Goal: Task Accomplishment & Management: Use online tool/utility

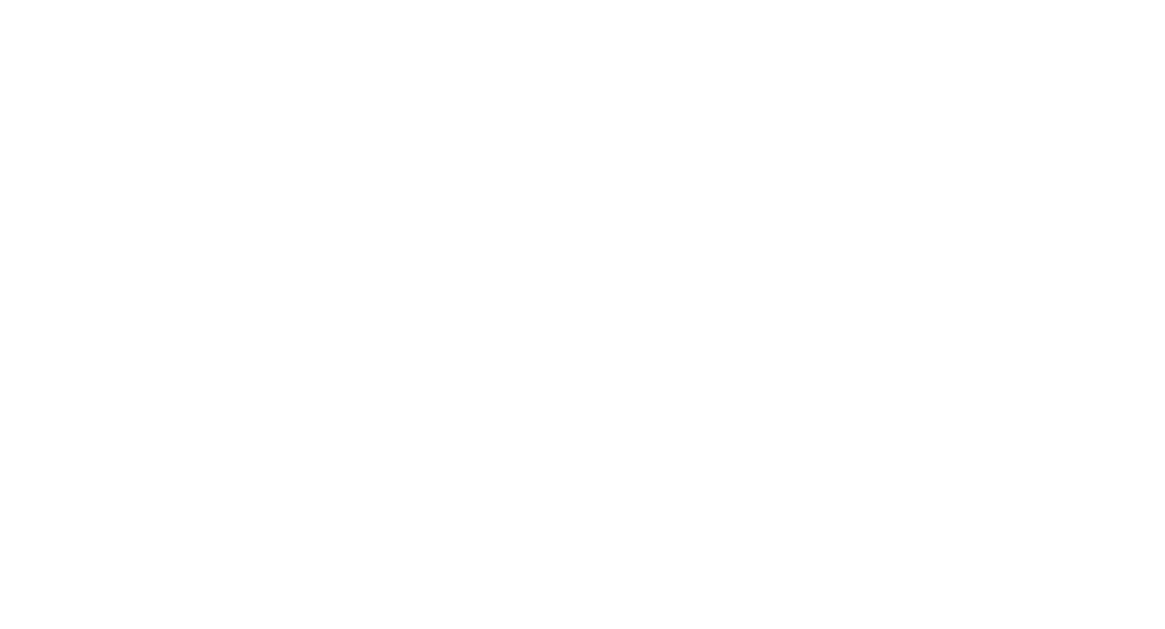
click at [553, 0] on html at bounding box center [582, 0] width 1165 height 0
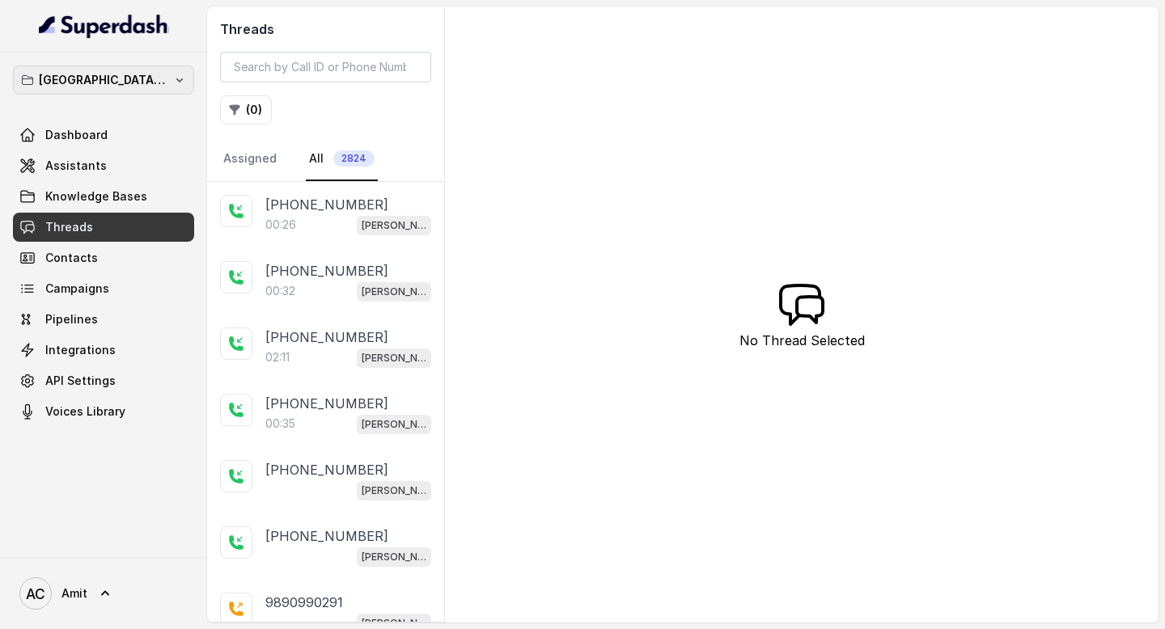
click at [167, 79] on p "[GEOGRAPHIC_DATA] - [GEOGRAPHIC_DATA] - [GEOGRAPHIC_DATA]" at bounding box center [103, 79] width 129 height 19
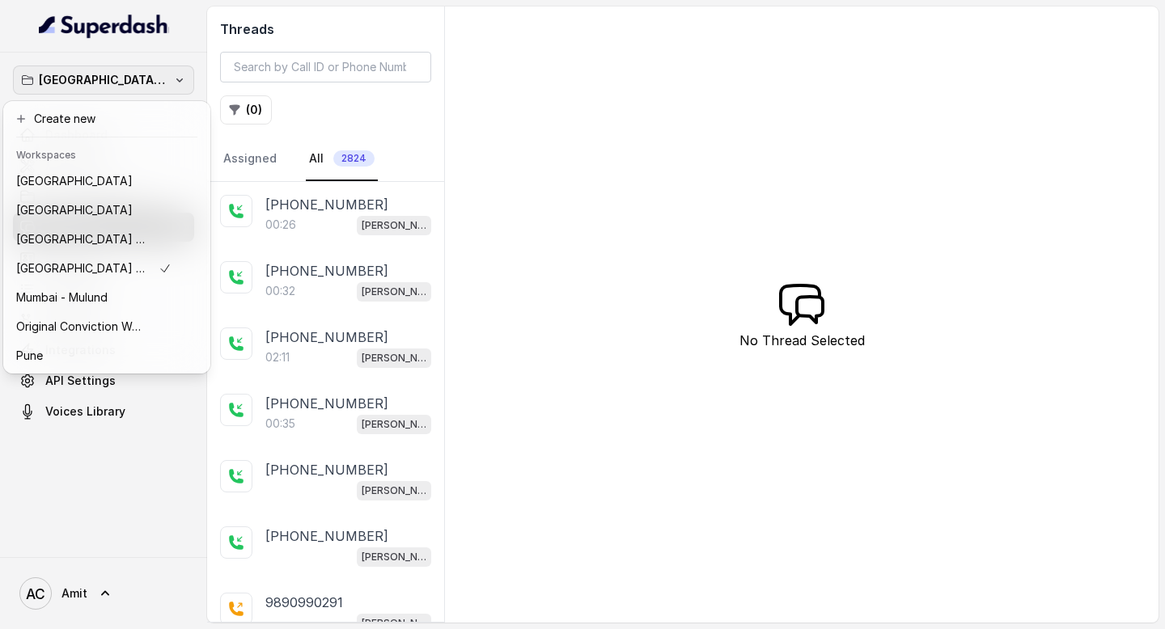
click at [547, 195] on div "Mumbai - Kemp - Malad Dashboard Assistants Knowledge Bases Threads Contacts Cam…" at bounding box center [582, 314] width 1165 height 629
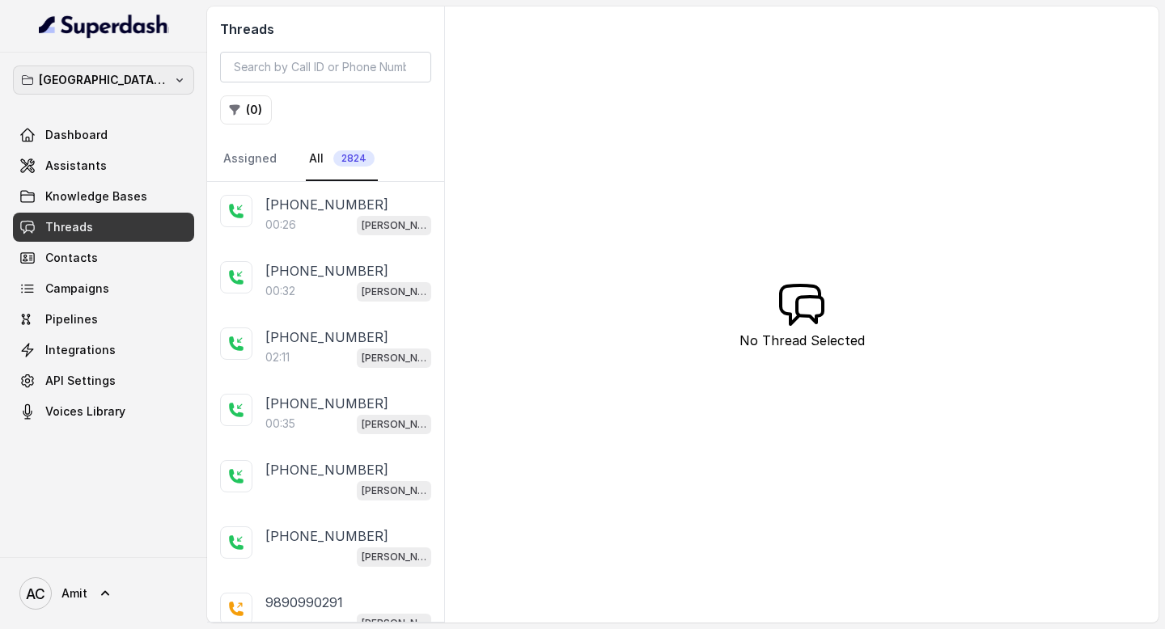
click at [133, 77] on p "[GEOGRAPHIC_DATA] - [GEOGRAPHIC_DATA] - [GEOGRAPHIC_DATA]" at bounding box center [103, 79] width 129 height 19
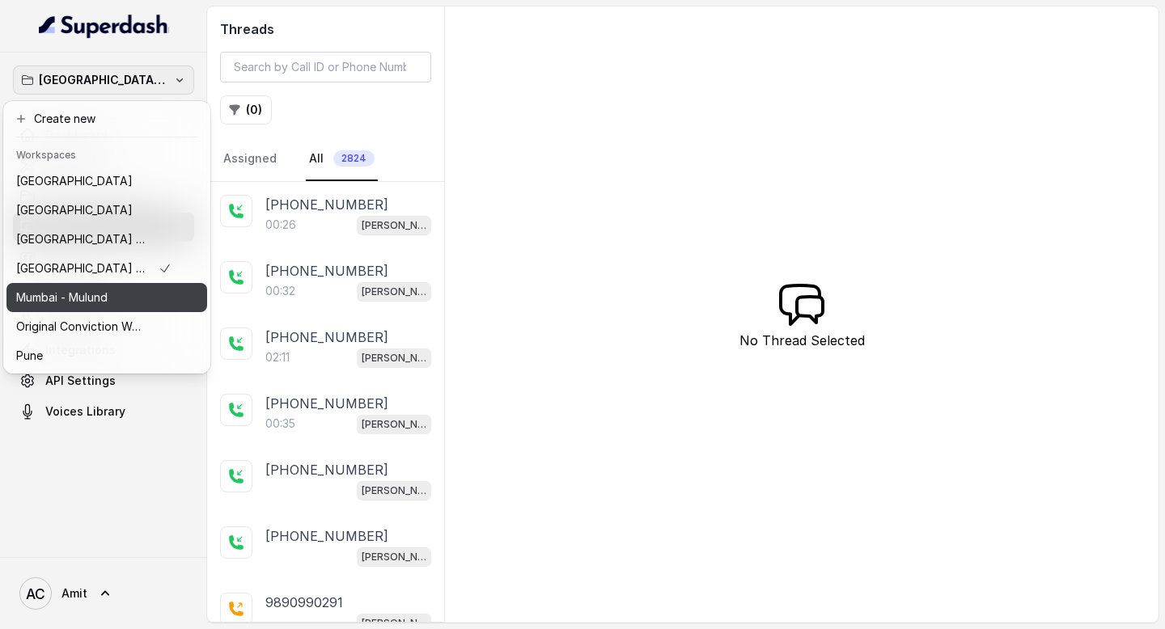
click at [129, 297] on div "Mumbai - Mulund" at bounding box center [93, 297] width 155 height 19
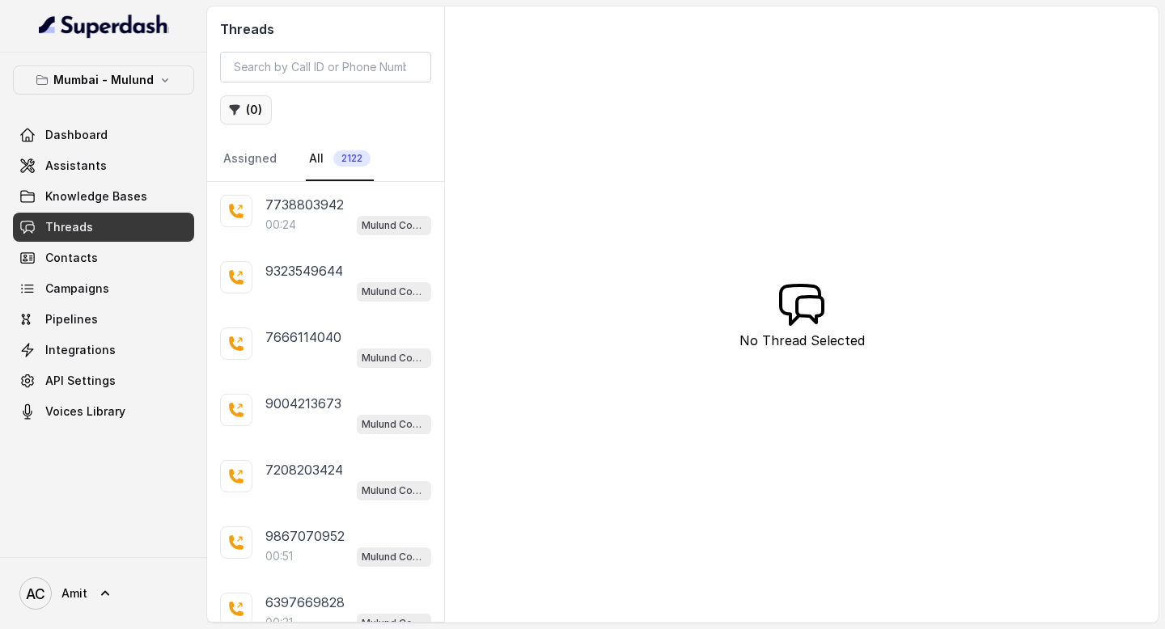
click at [247, 110] on button "( 0 )" at bounding box center [246, 109] width 52 height 29
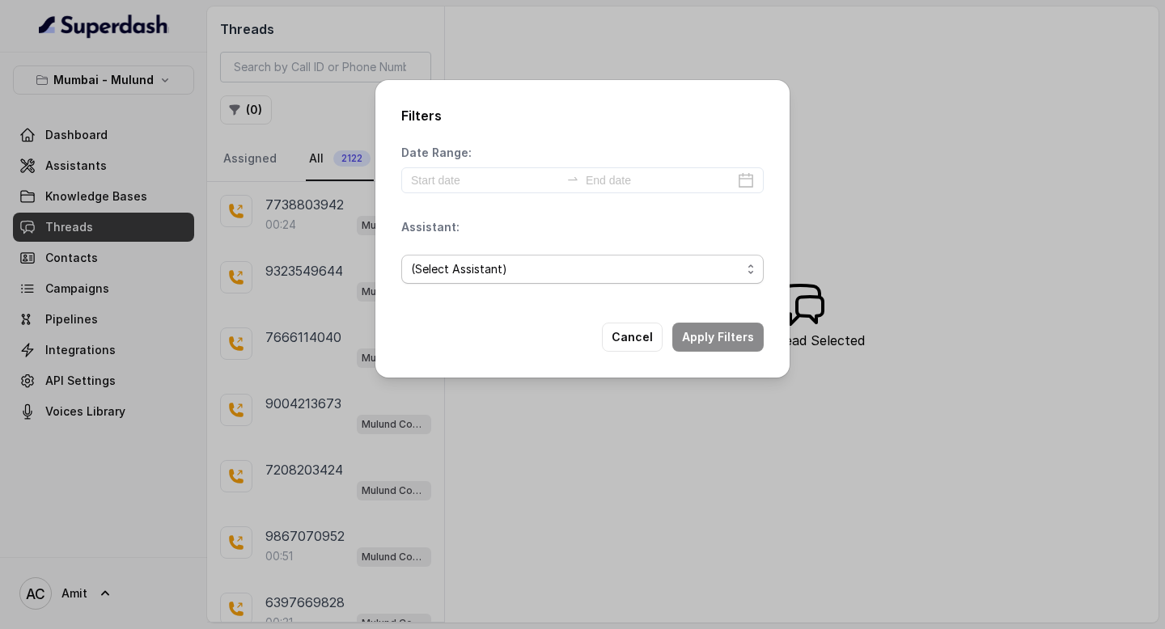
click at [489, 269] on span "(Select Assistant)" at bounding box center [576, 269] width 330 height 19
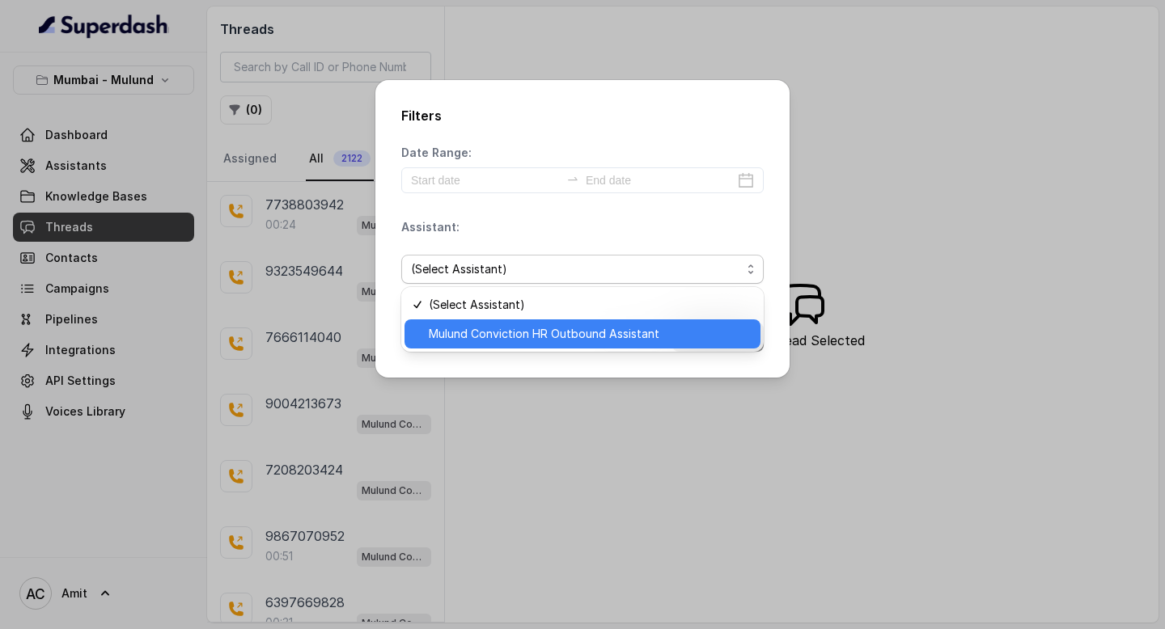
click at [487, 341] on span "Mulund Conviction HR Outbound Assistant" at bounding box center [590, 333] width 322 height 19
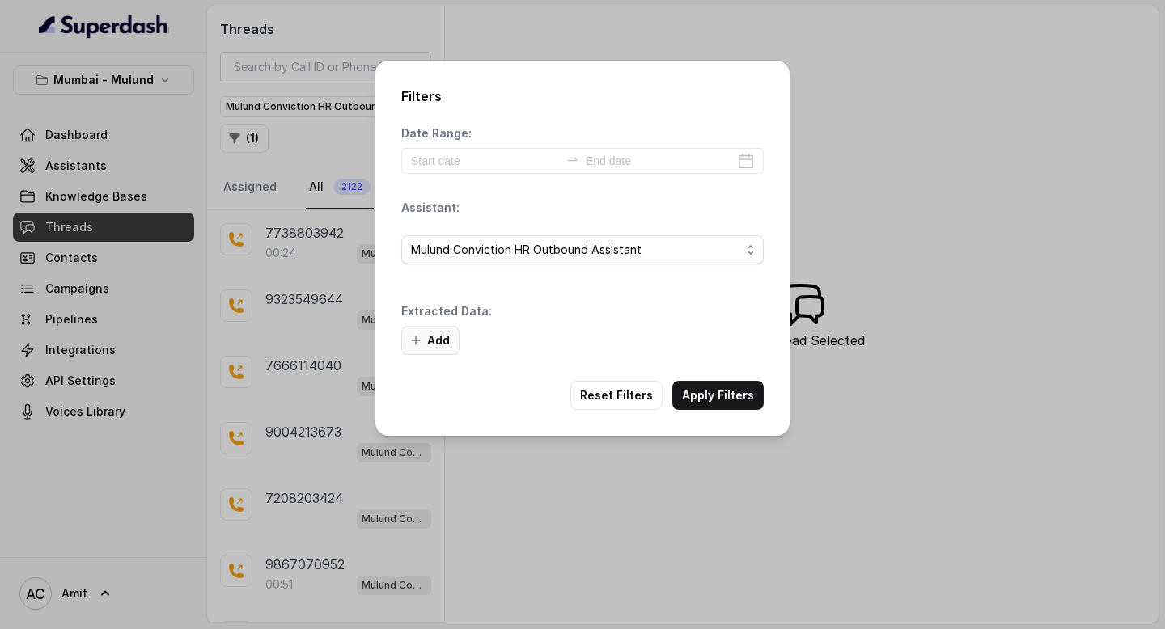
click at [427, 328] on button "Add" at bounding box center [430, 340] width 58 height 29
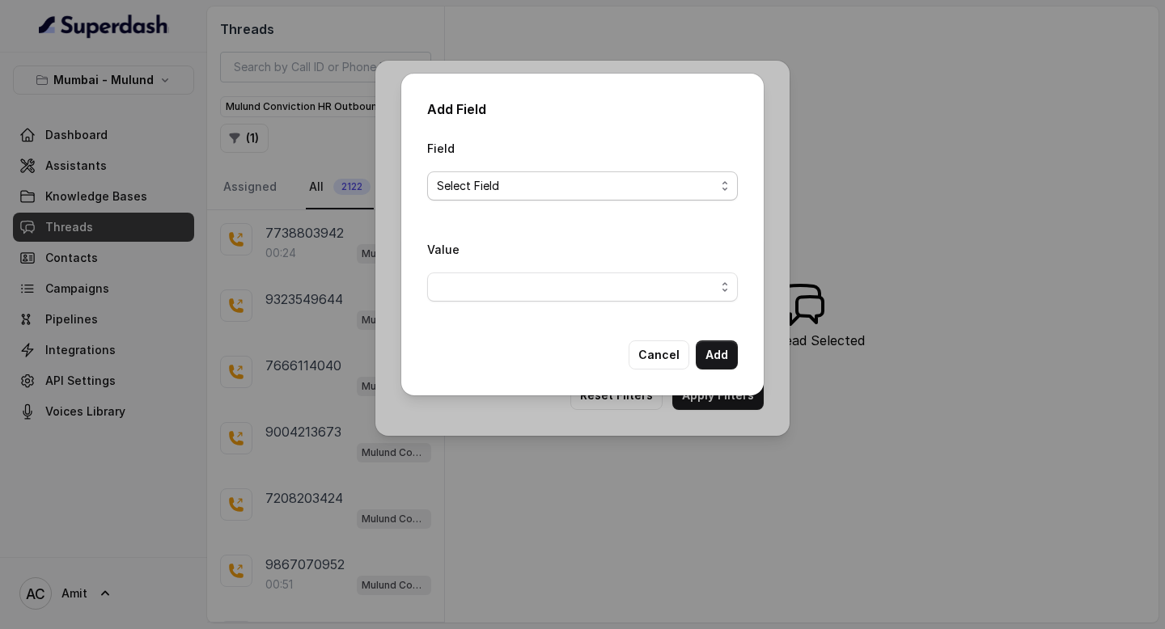
click at [477, 189] on span "Select Field" at bounding box center [576, 185] width 278 height 19
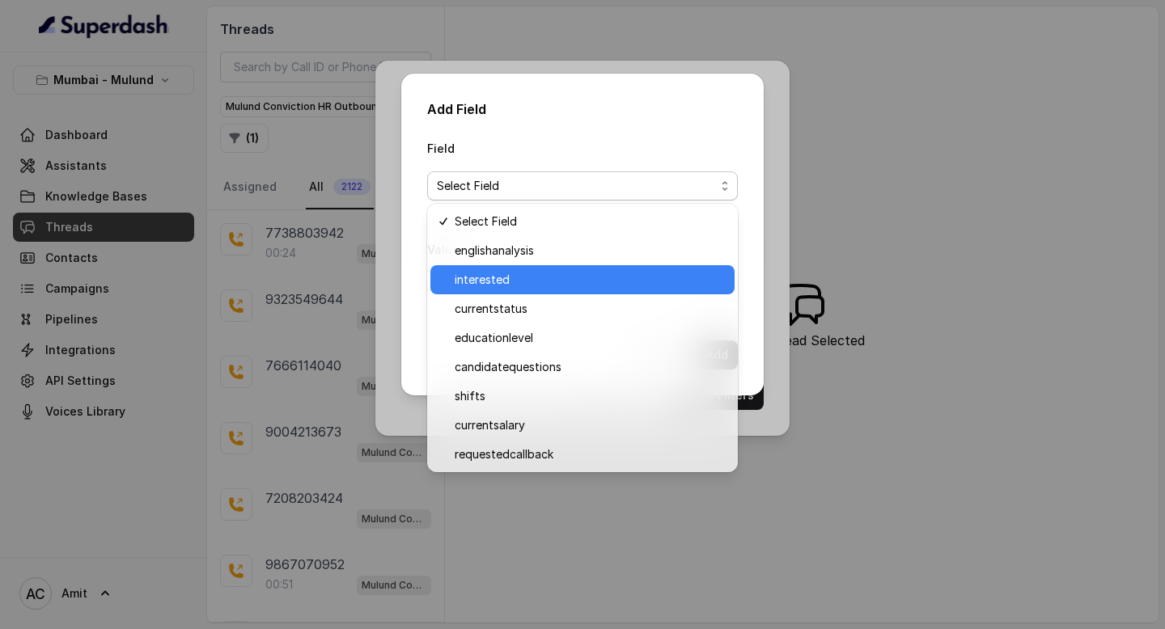
click at [488, 286] on span "interested" at bounding box center [590, 279] width 270 height 19
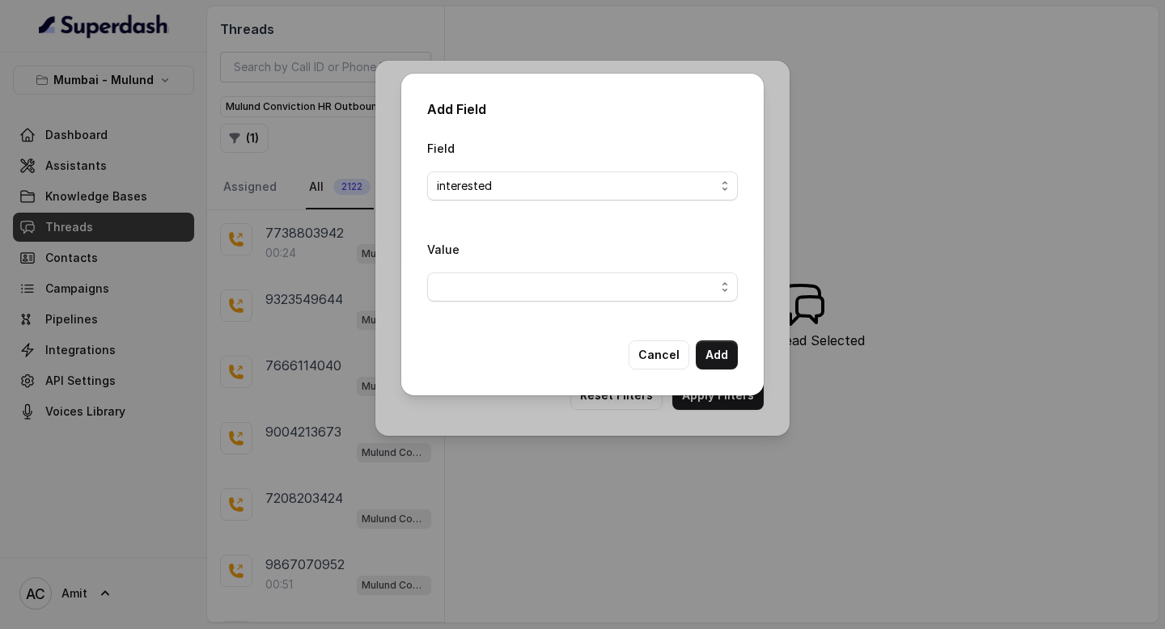
click at [643, 302] on div "Value" at bounding box center [582, 276] width 311 height 75
click at [659, 285] on span "button" at bounding box center [582, 287] width 311 height 29
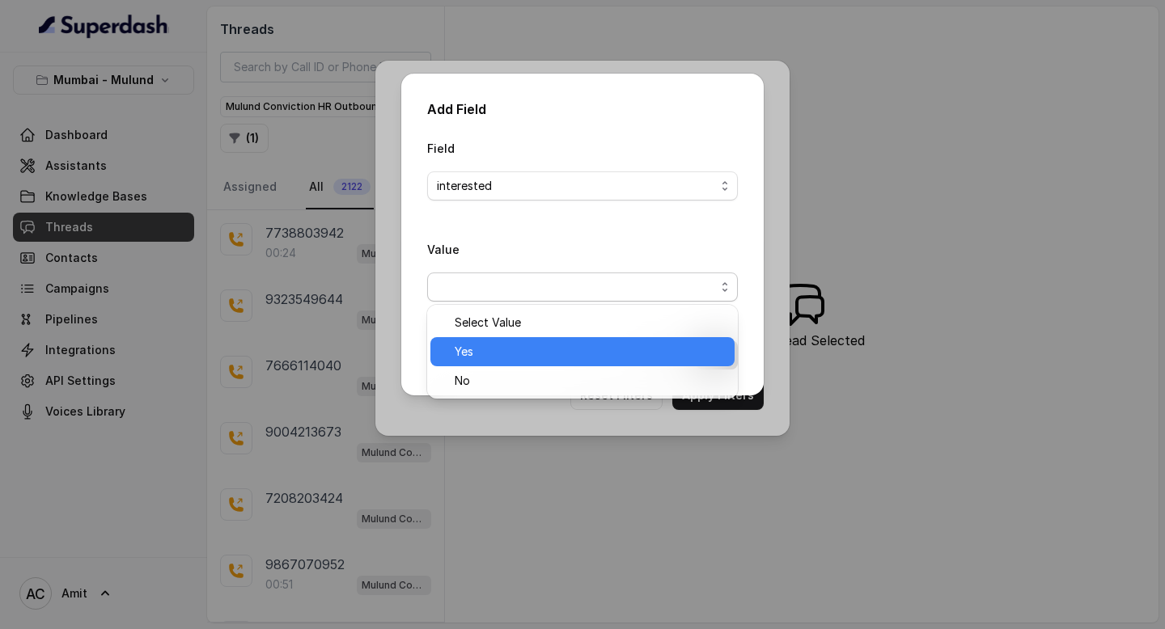
click at [532, 345] on span "Yes" at bounding box center [590, 351] width 270 height 19
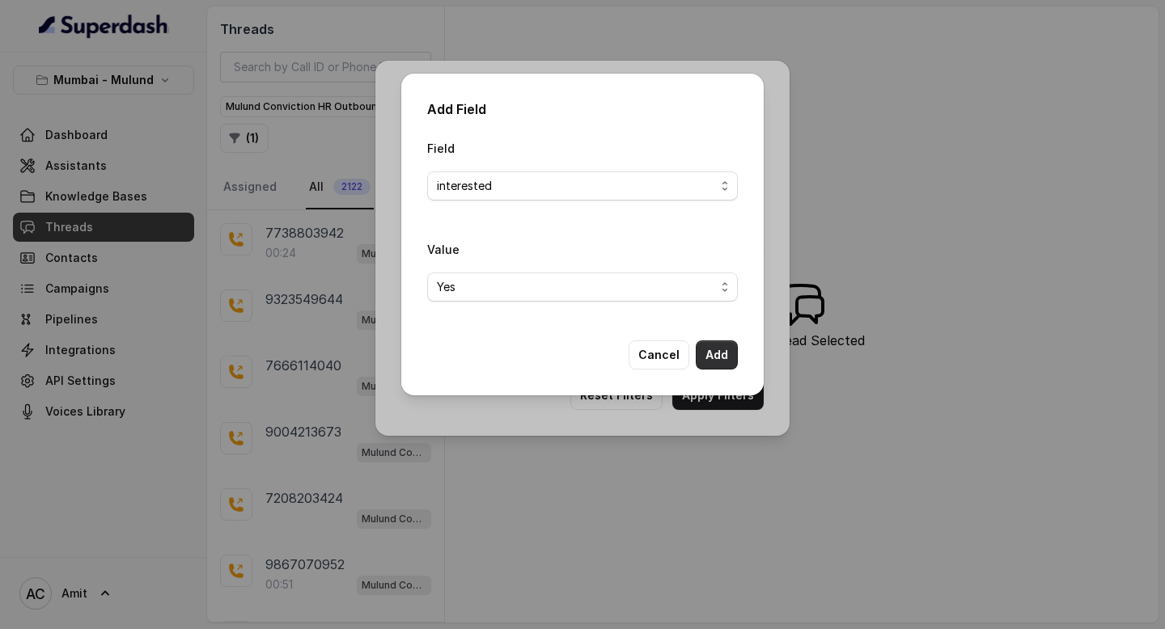
click at [717, 354] on button "Add" at bounding box center [717, 355] width 42 height 29
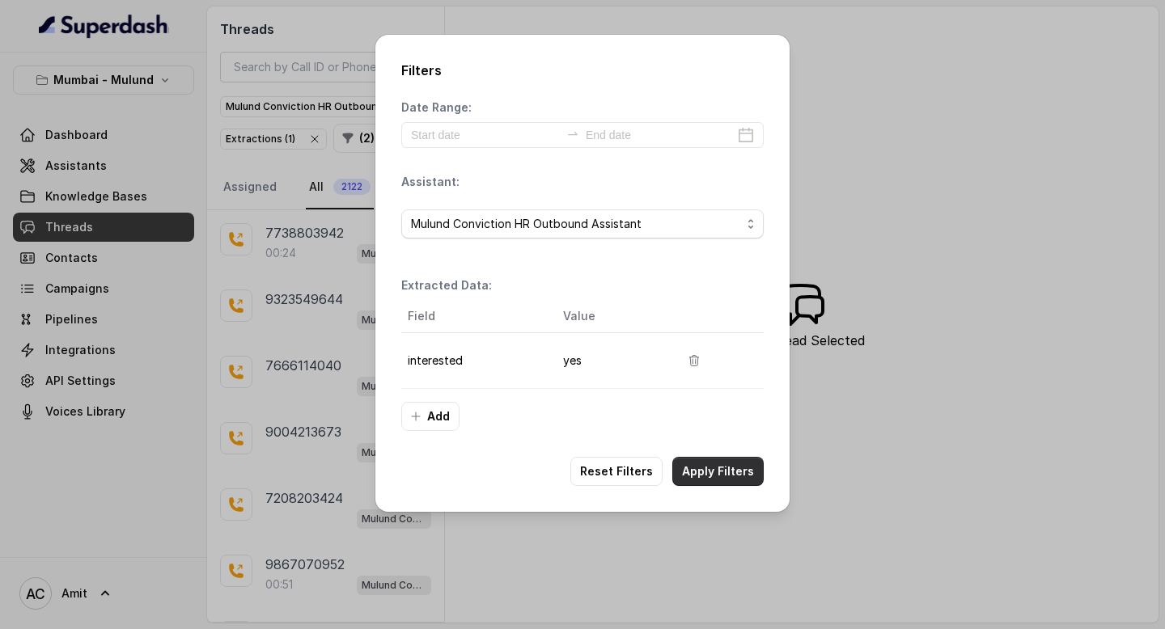
click at [731, 479] on button "Apply Filters" at bounding box center [717, 471] width 91 height 29
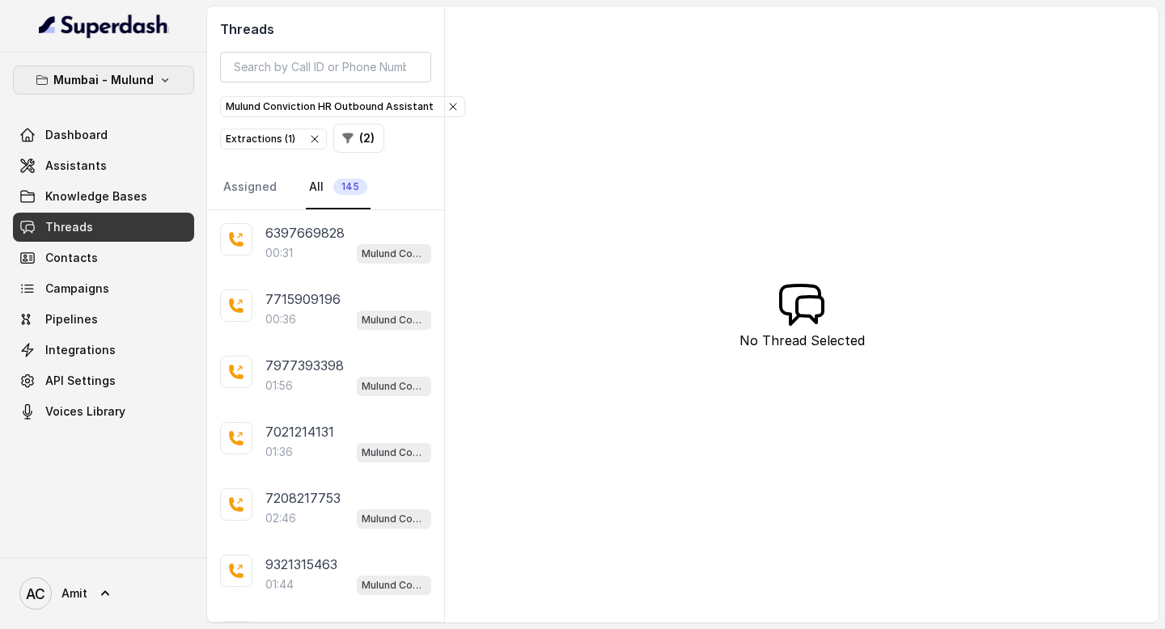
click at [155, 74] on button "Mumbai - Mulund" at bounding box center [103, 80] width 181 height 29
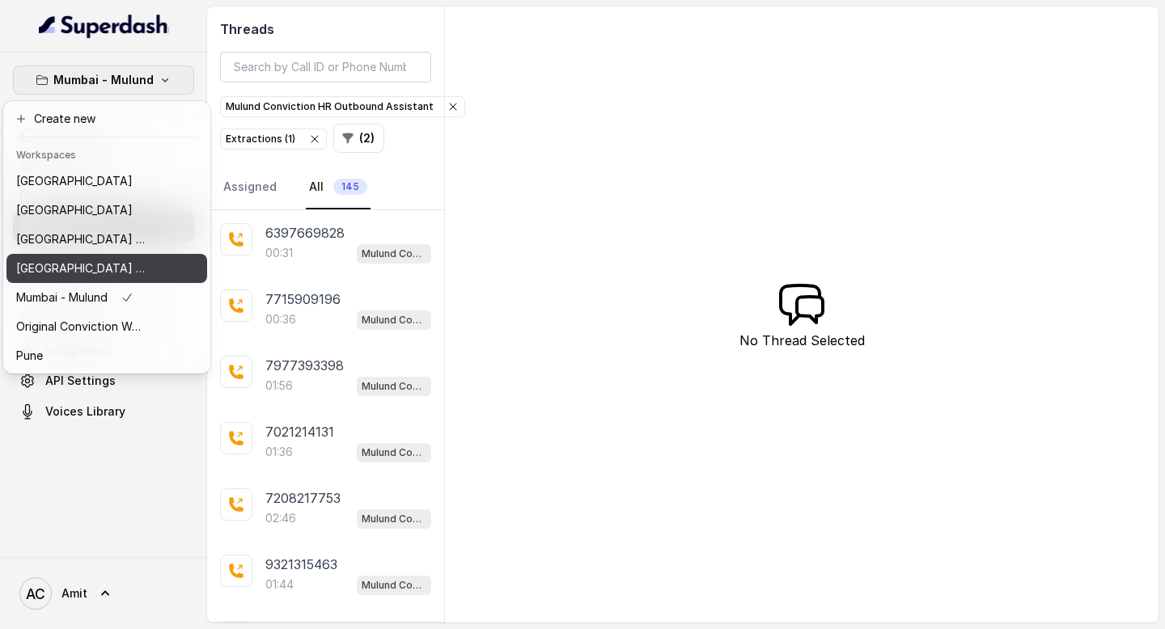
click at [111, 277] on p "Mumbai - Kemp - Malad" at bounding box center [80, 268] width 129 height 19
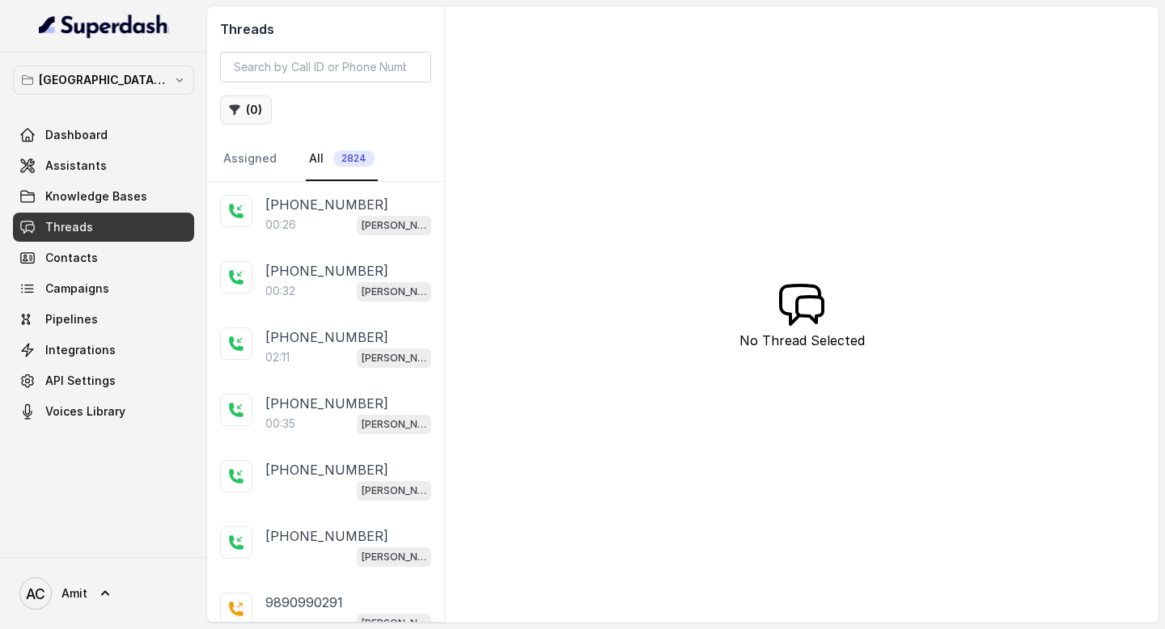
click at [259, 109] on button "( 0 )" at bounding box center [246, 109] width 52 height 29
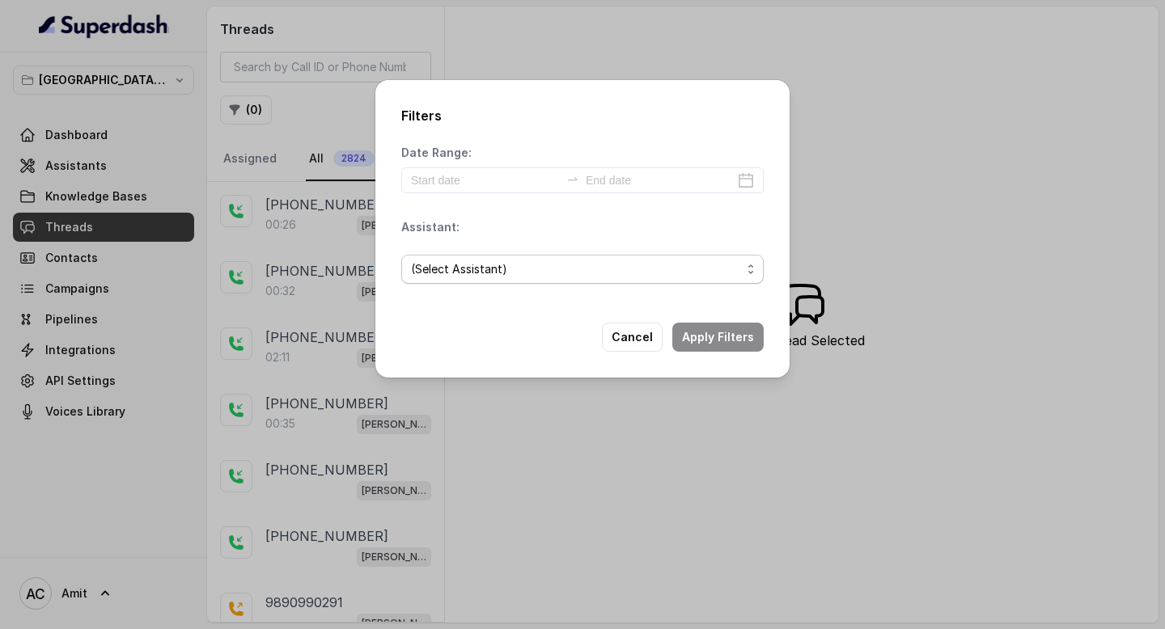
click at [471, 282] on span "(Select Assistant)" at bounding box center [582, 269] width 362 height 29
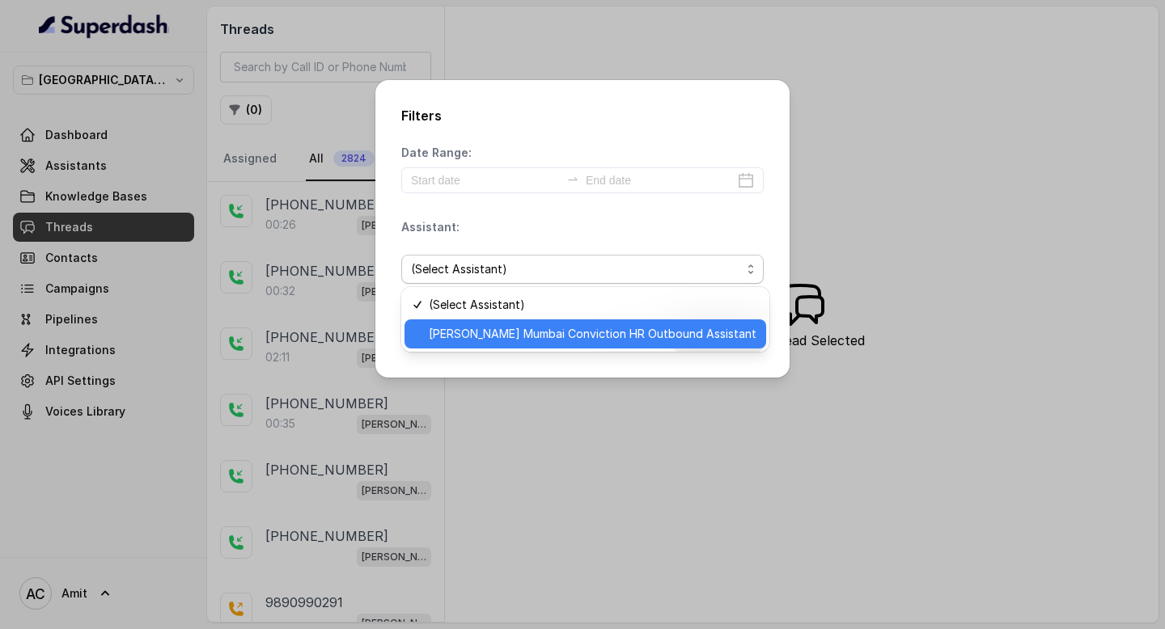
click at [495, 341] on span "Kemp Mumbai Conviction HR Outbound Assistant" at bounding box center [593, 333] width 328 height 19
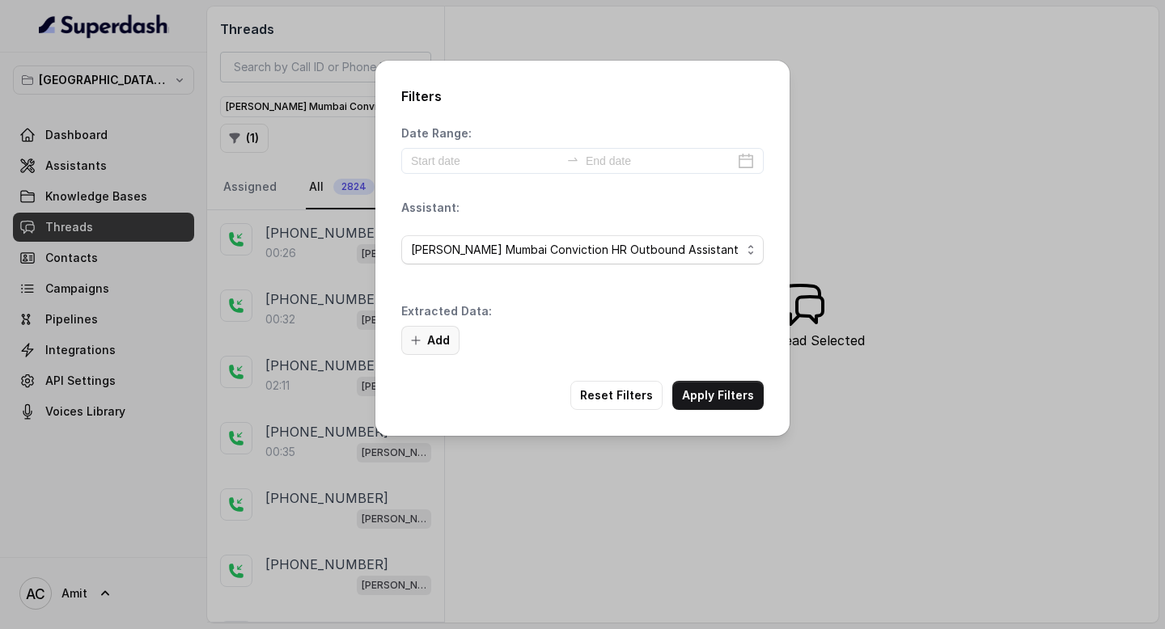
click at [436, 340] on button "Add" at bounding box center [430, 340] width 58 height 29
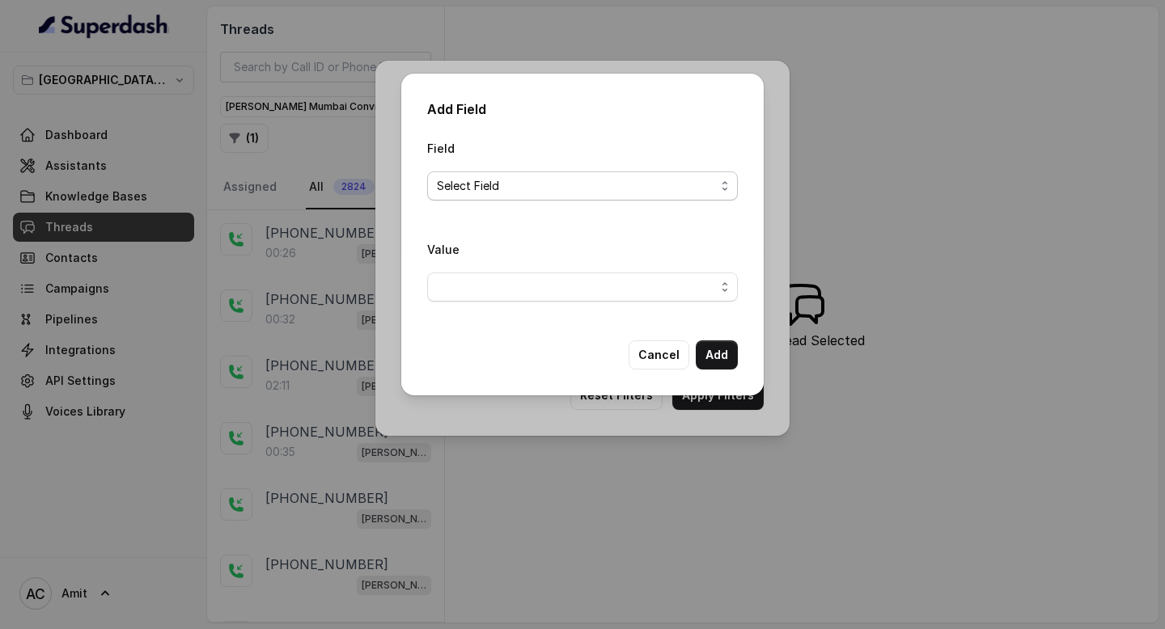
click at [516, 186] on span "Select Field" at bounding box center [576, 185] width 278 height 19
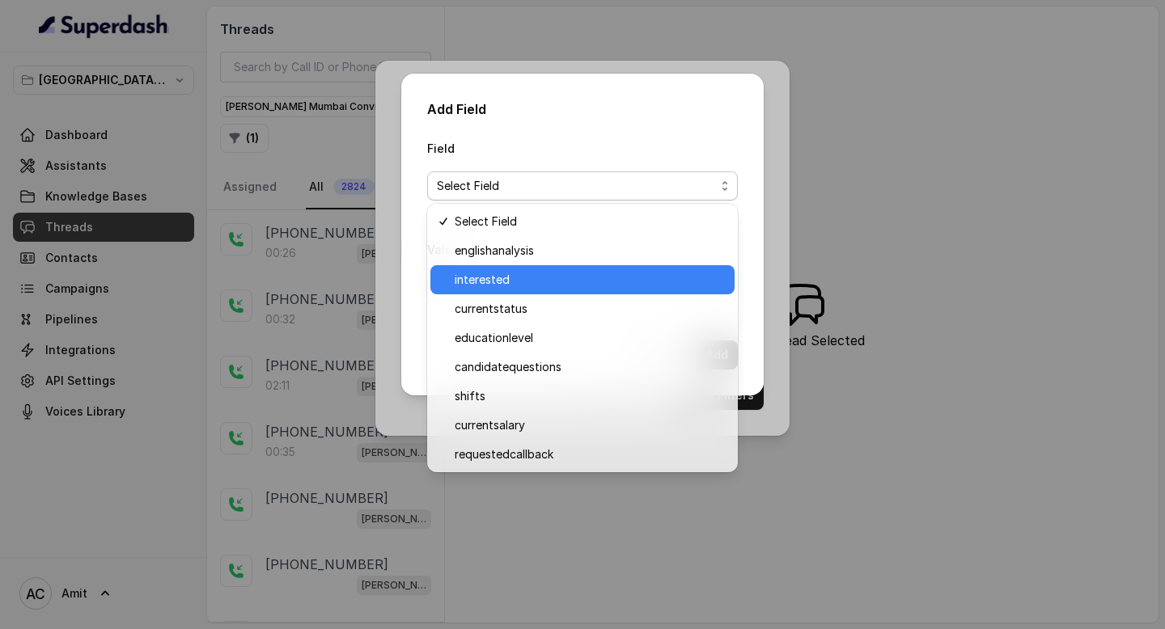
click at [483, 286] on span "interested" at bounding box center [590, 279] width 270 height 19
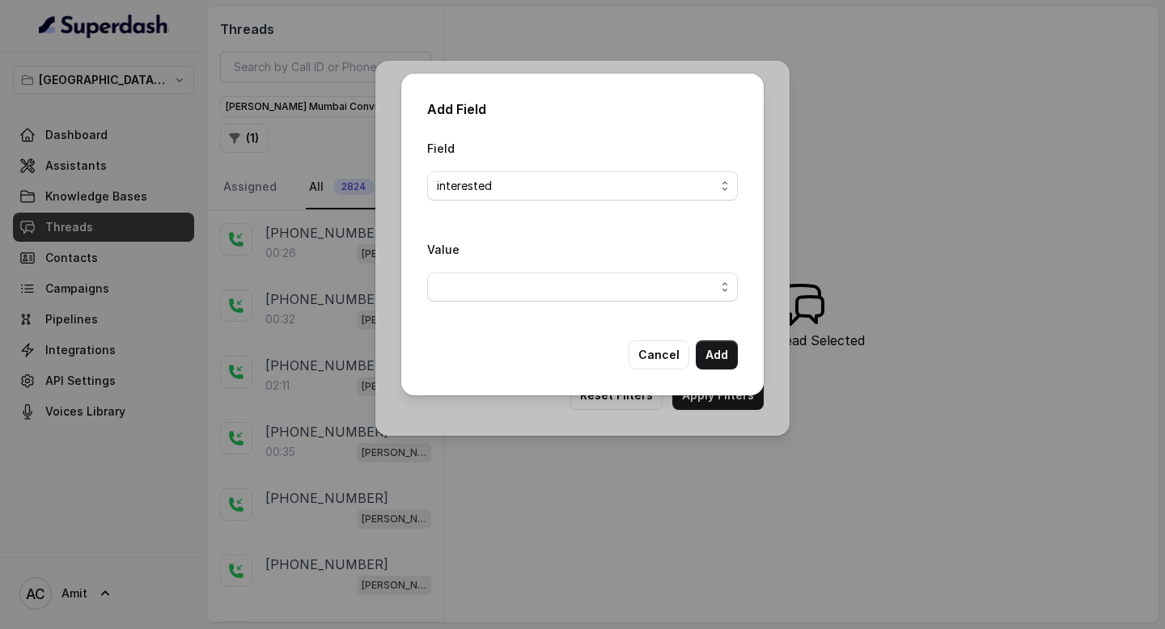
click at [595, 303] on div "Value" at bounding box center [582, 276] width 311 height 75
click at [614, 286] on span "button" at bounding box center [582, 287] width 311 height 29
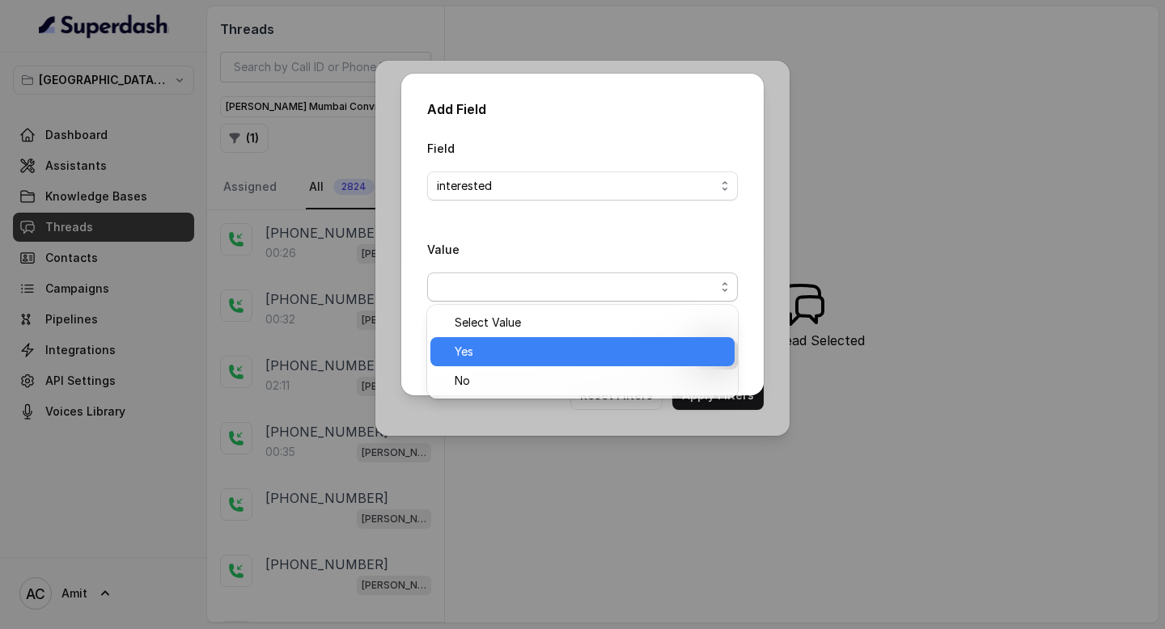
click at [495, 358] on span "Yes" at bounding box center [590, 351] width 270 height 19
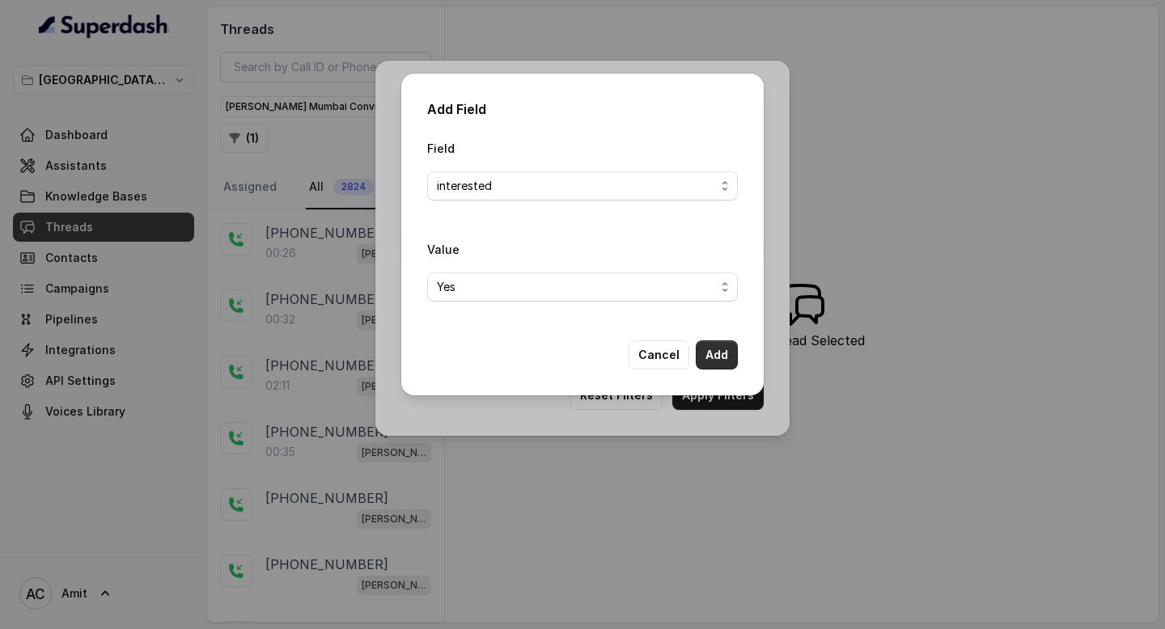
click at [725, 353] on button "Add" at bounding box center [717, 355] width 42 height 29
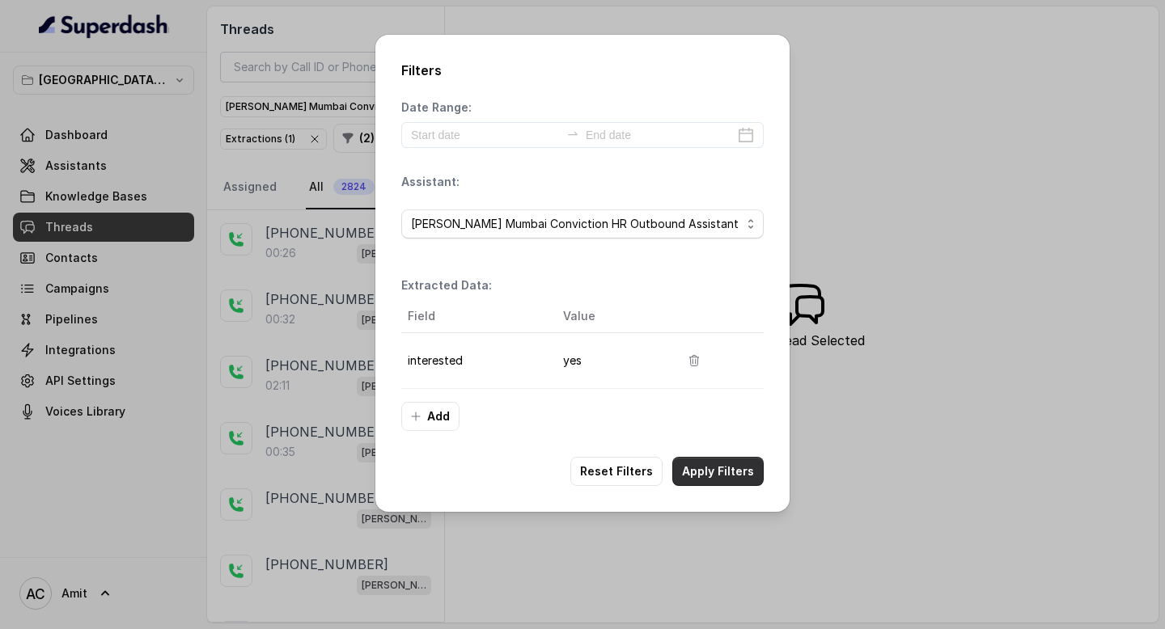
click at [743, 472] on button "Apply Filters" at bounding box center [717, 471] width 91 height 29
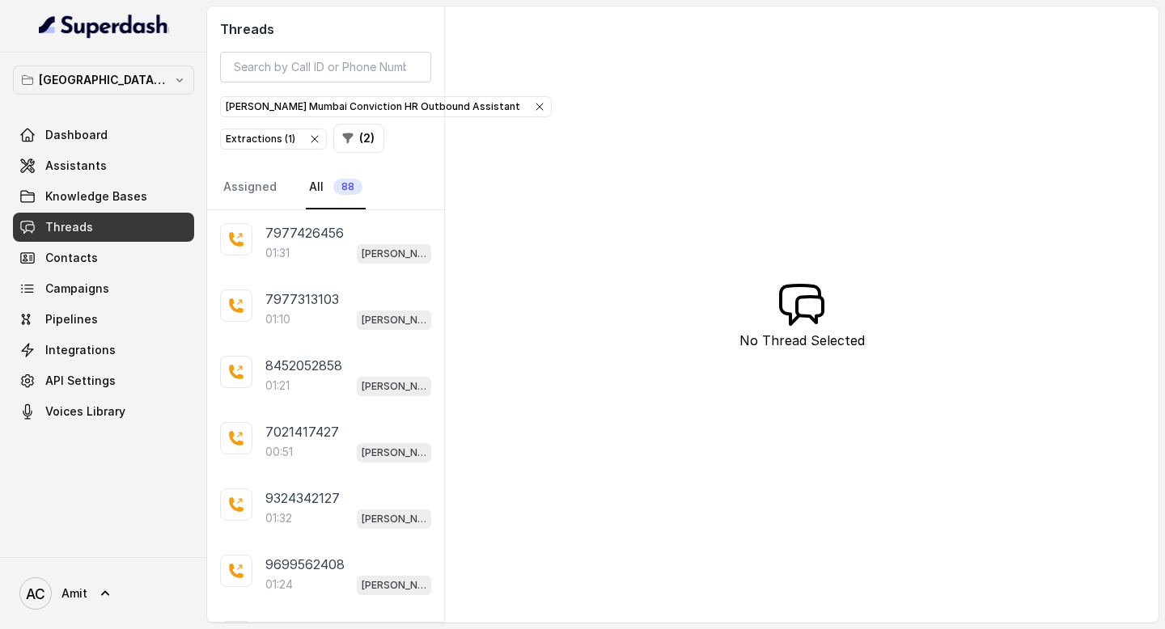
click at [313, 138] on icon "button" at bounding box center [314, 139] width 13 height 13
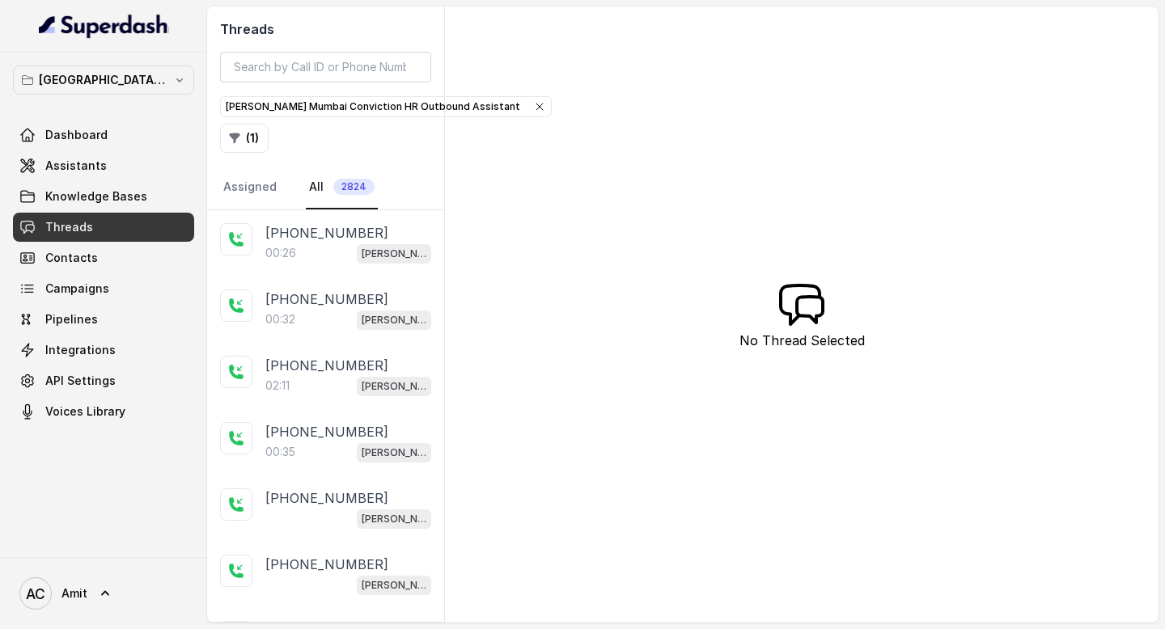
click at [178, 91] on button "Mumbai - Kemp - Malad" at bounding box center [103, 80] width 181 height 29
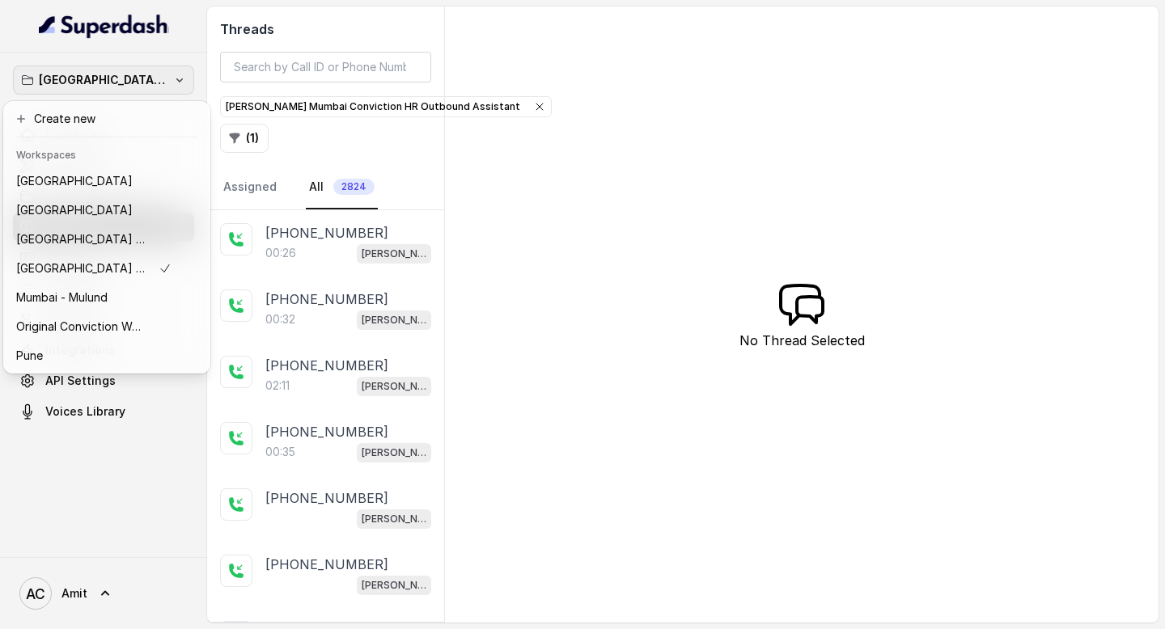
click at [181, 74] on icon "button" at bounding box center [179, 80] width 13 height 13
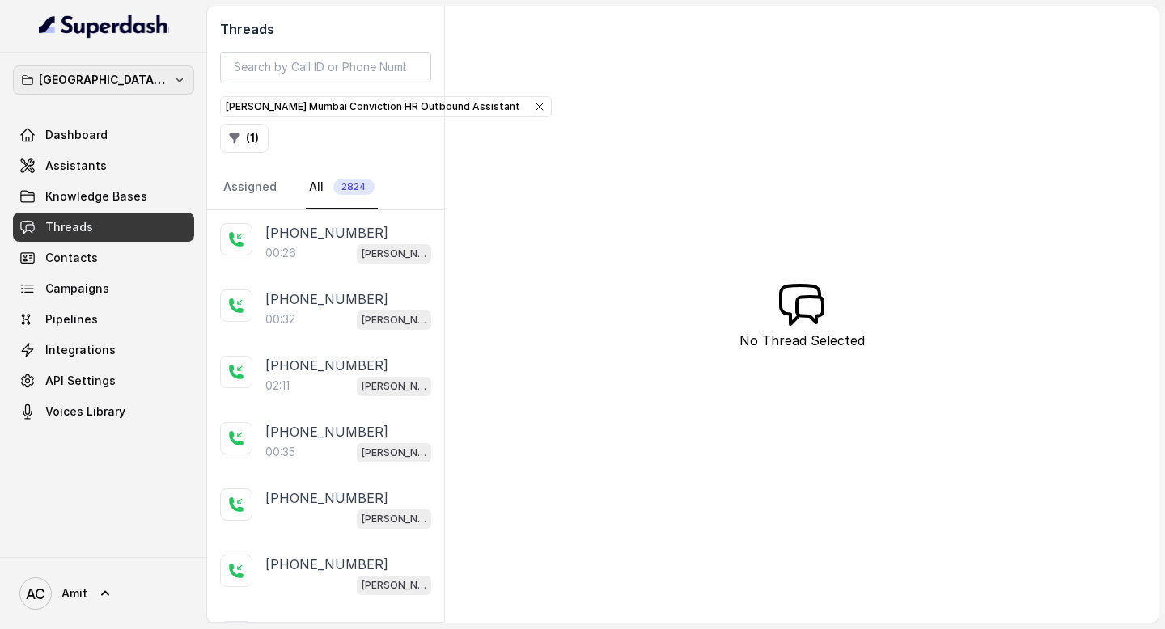
click at [180, 85] on icon "button" at bounding box center [179, 80] width 13 height 13
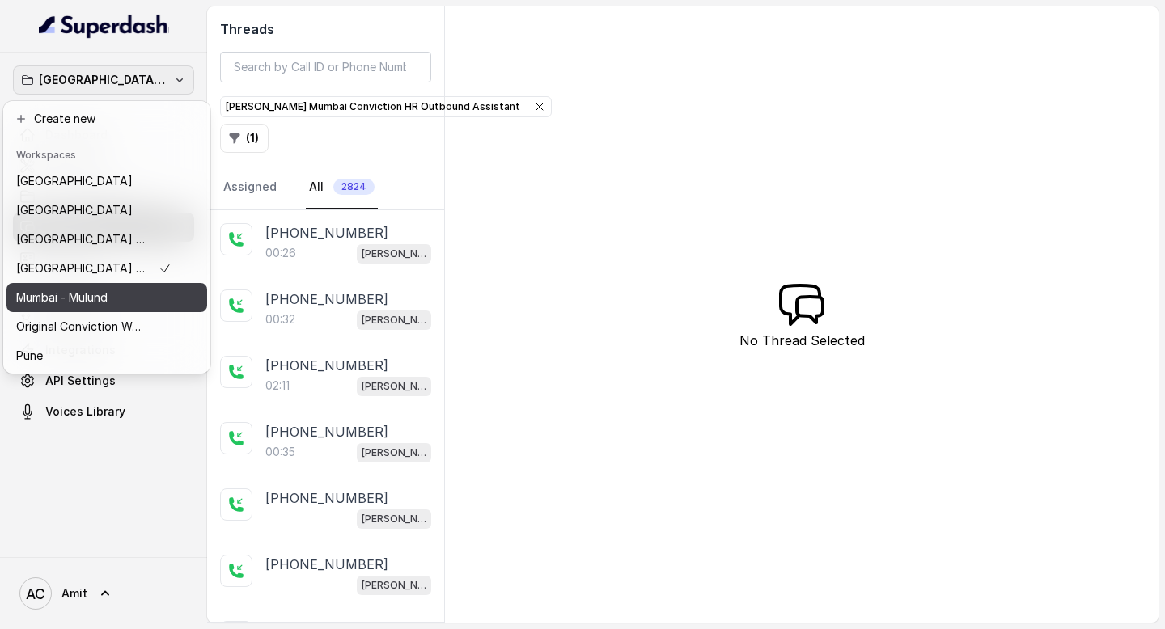
click at [120, 292] on div "Mumbai - Mulund" at bounding box center [93, 297] width 155 height 19
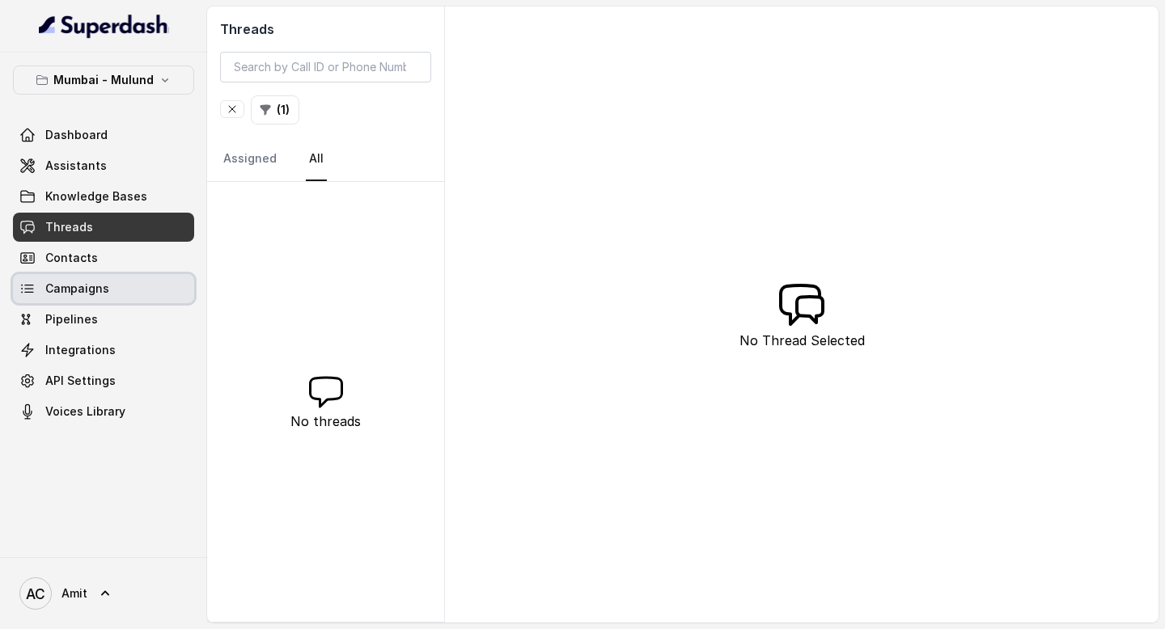
click at [104, 291] on span "Campaigns" at bounding box center [77, 289] width 64 height 16
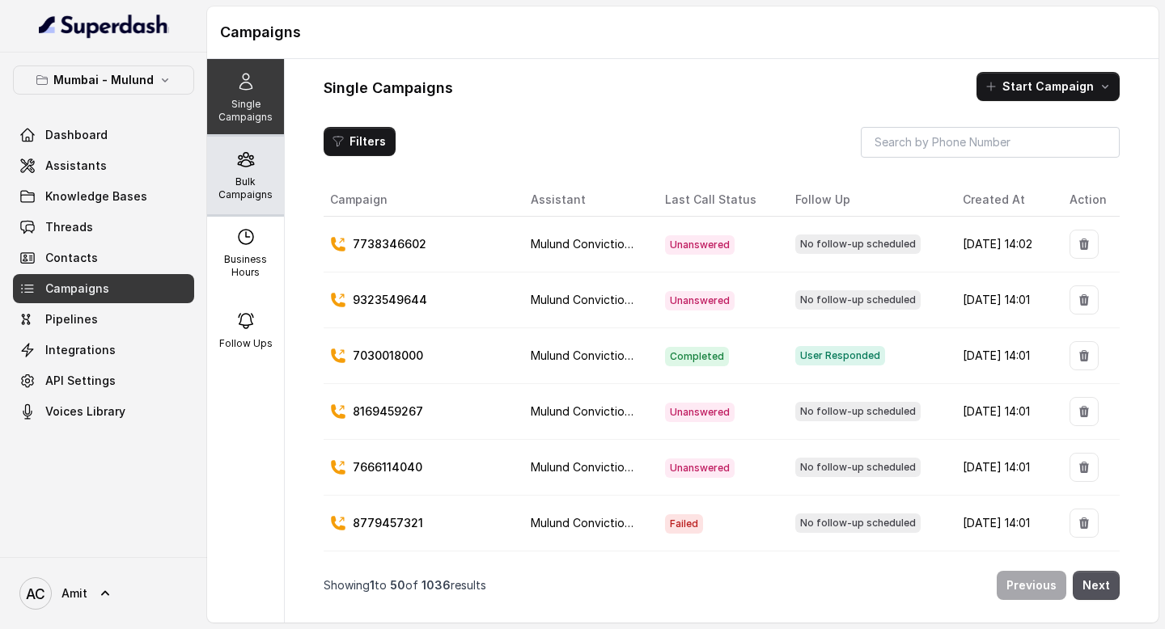
click at [244, 193] on p "Bulk Campaigns" at bounding box center [246, 189] width 64 height 26
